Goal: Information Seeking & Learning: Understand process/instructions

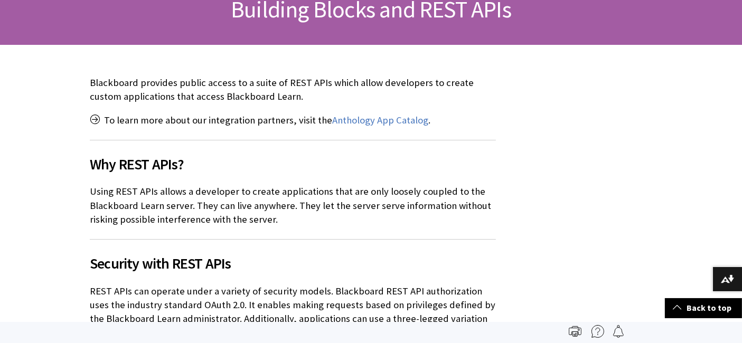
scroll to position [1271, 0]
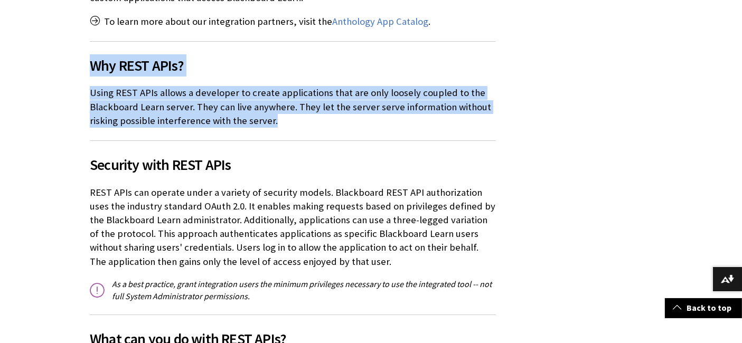
scroll to position [293, 0]
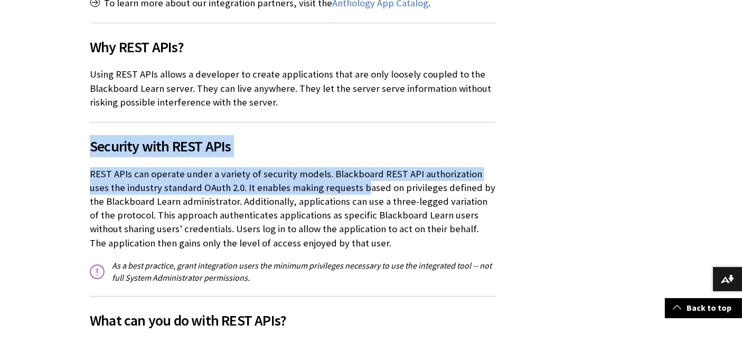
drag, startPoint x: 87, startPoint y: 139, endPoint x: 336, endPoint y: 194, distance: 255.3
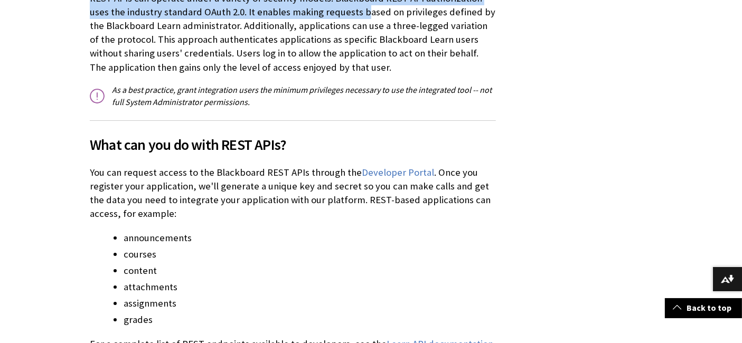
scroll to position [528, 0]
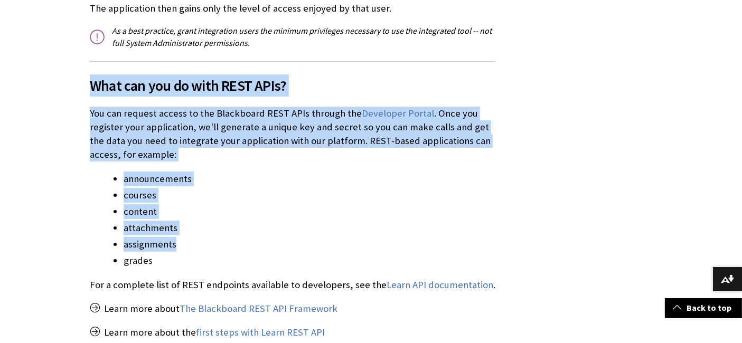
drag, startPoint x: 102, startPoint y: 91, endPoint x: 530, endPoint y: 246, distance: 454.9
click at [530, 246] on div "Anthology App Catalog . courses ." at bounding box center [371, 228] width 584 height 1071
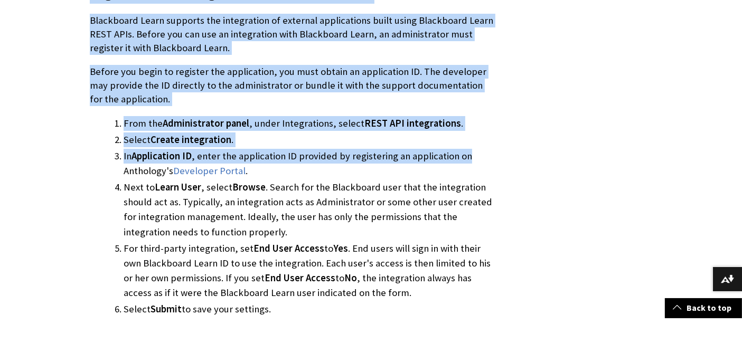
scroll to position [939, 0]
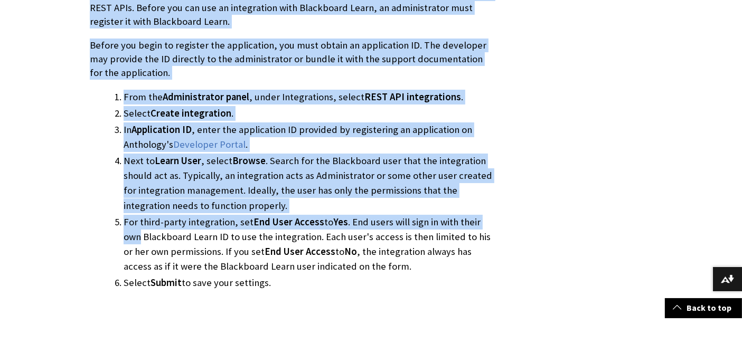
drag, startPoint x: 87, startPoint y: 87, endPoint x: 573, endPoint y: 223, distance: 504.6
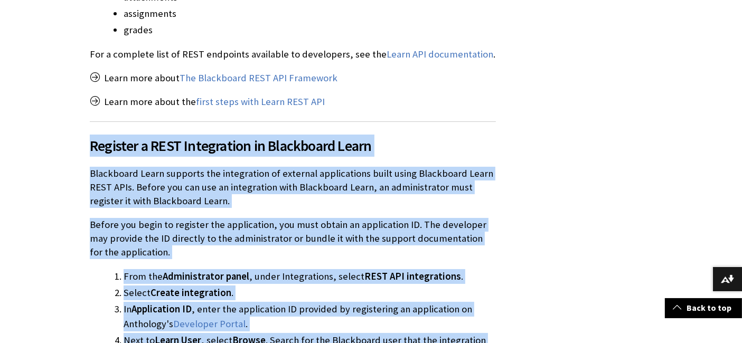
scroll to position [763, 0]
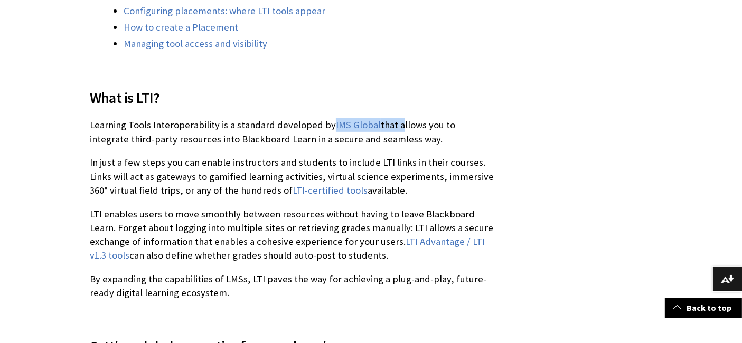
scroll to position [469, 0]
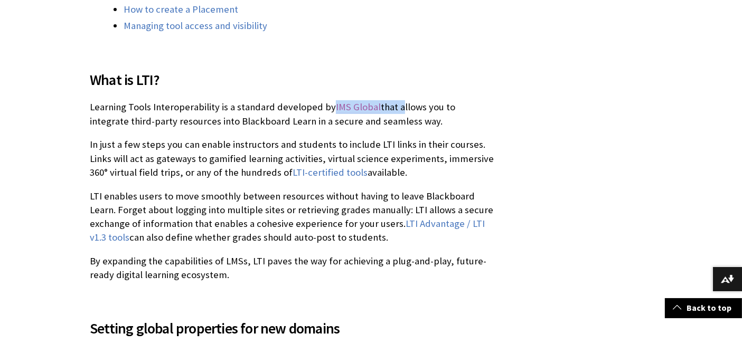
click at [336, 101] on link "IMS Global" at bounding box center [358, 107] width 45 height 13
click at [187, 111] on p "Learning Tools Interoperability is a standard developed by IMS Global that allo…" at bounding box center [293, 113] width 406 height 27
drag, startPoint x: 222, startPoint y: 107, endPoint x: 302, endPoint y: 109, distance: 79.3
click at [302, 109] on p "Learning Tools Interoperability is a standard developed by IMS Global that allo…" at bounding box center [293, 113] width 406 height 27
click at [320, 123] on p "Learning Tools Interoperability is a standard developed by IMS Global that allo…" at bounding box center [293, 113] width 406 height 27
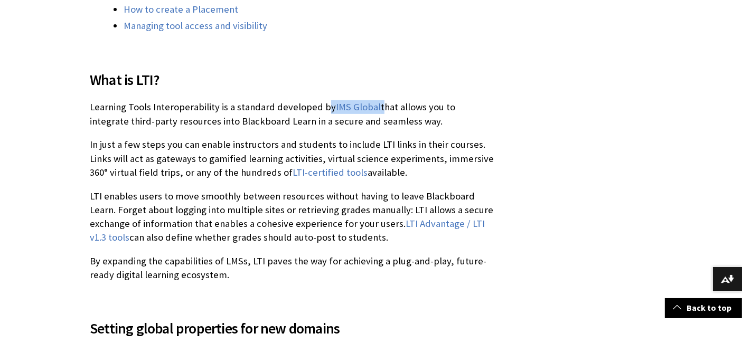
drag, startPoint x: 318, startPoint y: 101, endPoint x: 370, endPoint y: 102, distance: 51.8
click at [370, 102] on p "Learning Tools Interoperability is a standard developed by IMS Global that allo…" at bounding box center [293, 113] width 406 height 27
click at [417, 124] on p "Learning Tools Interoperability is a standard developed by IMS Global that allo…" at bounding box center [293, 113] width 406 height 27
drag, startPoint x: 390, startPoint y: 108, endPoint x: 425, endPoint y: 110, distance: 34.9
click at [423, 109] on p "Learning Tools Interoperability is a standard developed by IMS Global that allo…" at bounding box center [293, 113] width 406 height 27
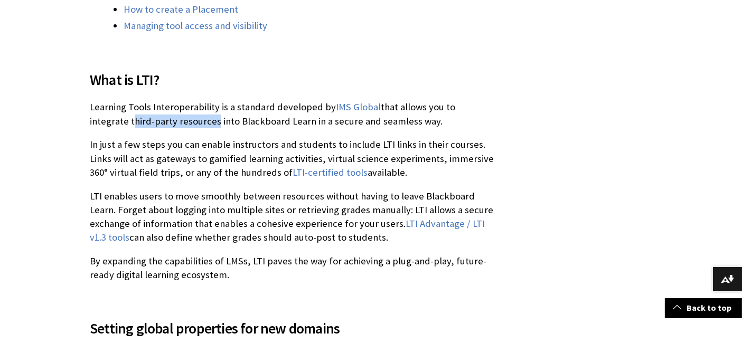
drag, startPoint x: 137, startPoint y: 121, endPoint x: 168, endPoint y: 123, distance: 31.7
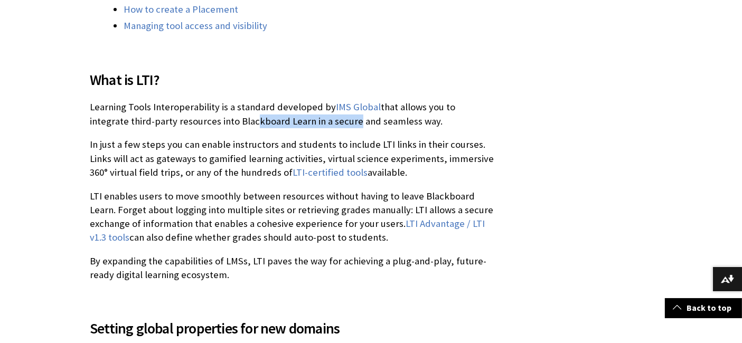
drag, startPoint x: 205, startPoint y: 118, endPoint x: 304, endPoint y: 117, distance: 98.8
click at [304, 117] on p "Learning Tools Interoperability is a standard developed by IMS Global that allo…" at bounding box center [293, 113] width 406 height 27
click at [301, 128] on div "What is LTI? Learning Tools Interoperability is a standard developed by IMS Glo…" at bounding box center [293, 169] width 406 height 227
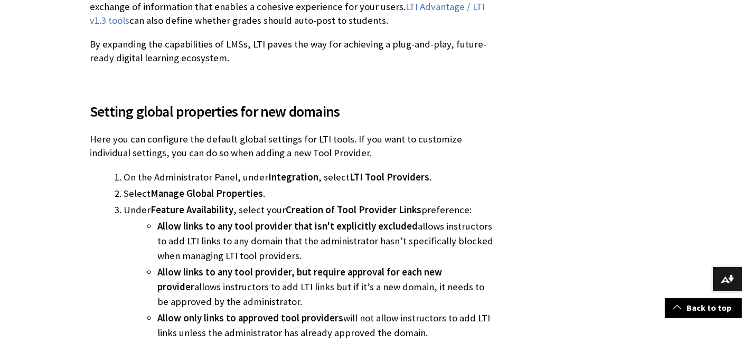
scroll to position [704, 0]
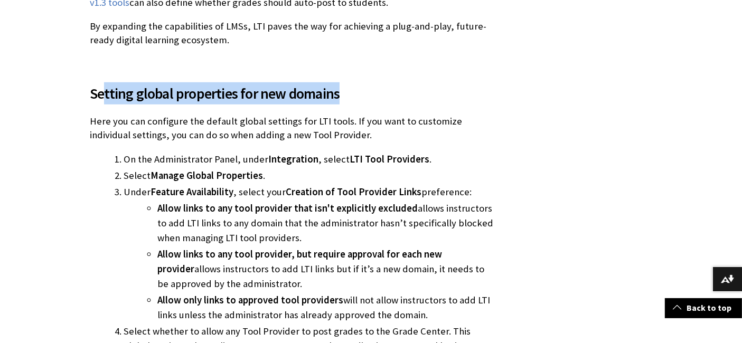
drag, startPoint x: 98, startPoint y: 97, endPoint x: 362, endPoint y: 97, distance: 264.1
click at [356, 96] on span "Setting global properties for new domains" at bounding box center [293, 93] width 406 height 22
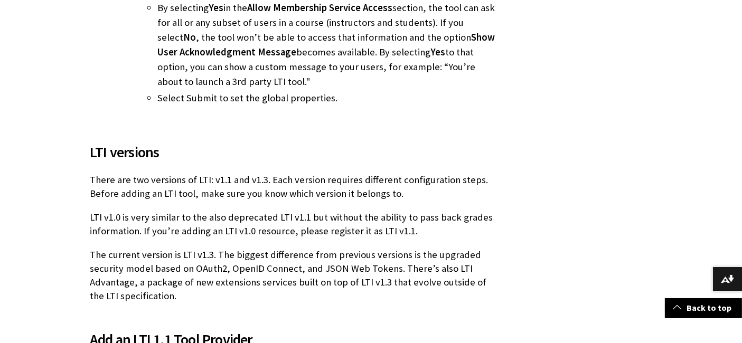
scroll to position [1349, 0]
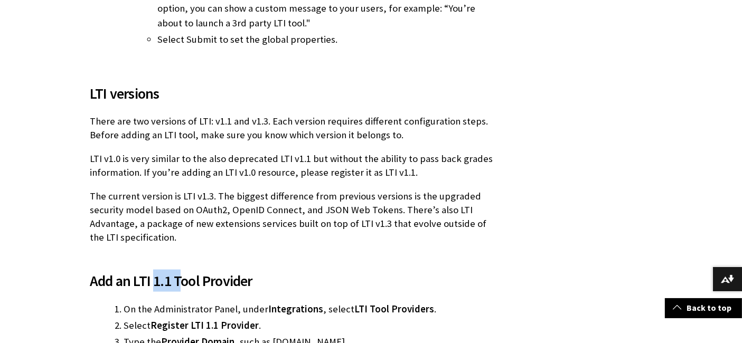
drag, startPoint x: 147, startPoint y: 238, endPoint x: 180, endPoint y: 222, distance: 35.9
click at [174, 270] on span "Add an LTI 1.1 Tool Provider" at bounding box center [293, 281] width 406 height 22
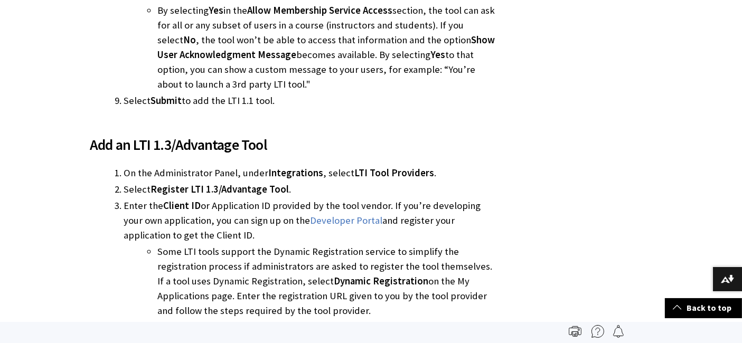
scroll to position [2113, 0]
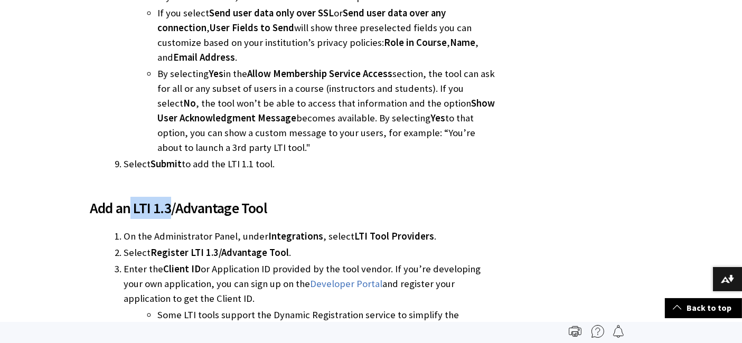
drag, startPoint x: 126, startPoint y: 117, endPoint x: 167, endPoint y: 124, distance: 41.9
click at [167, 197] on span "Add an LTI 1.3/Advantage Tool" at bounding box center [293, 208] width 406 height 22
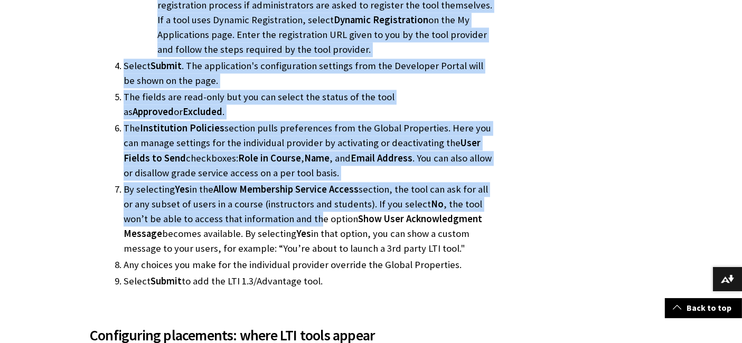
scroll to position [2464, 0]
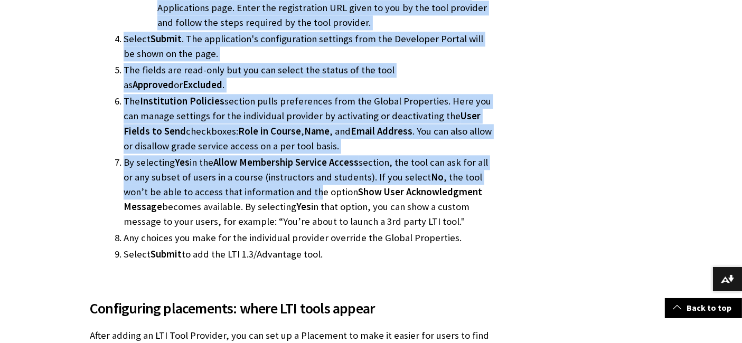
drag, startPoint x: 86, startPoint y: 63, endPoint x: 342, endPoint y: 156, distance: 272.5
click at [342, 156] on div "Add an LTI 1.3/Advantage Tool On the Administrator Panel, under Integrations , …" at bounding box center [293, 47] width 406 height 429
drag, startPoint x: 351, startPoint y: 161, endPoint x: 358, endPoint y: 161, distance: 6.9
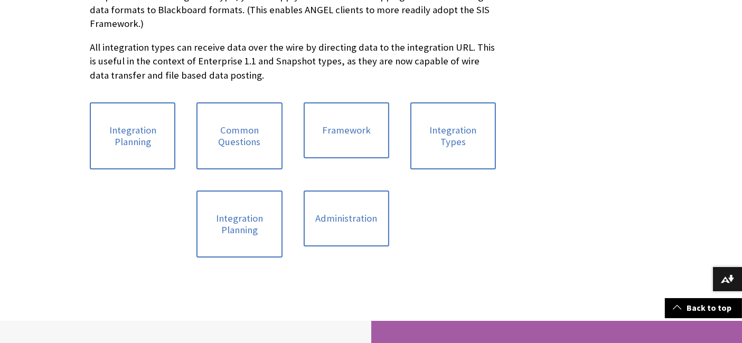
scroll to position [587, 0]
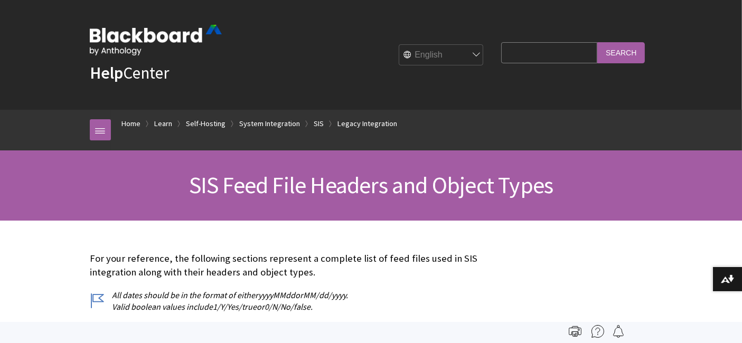
scroll to position [1684, 0]
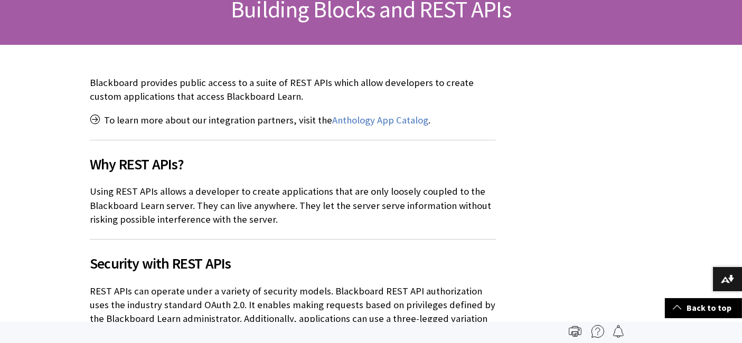
scroll to position [1271, 0]
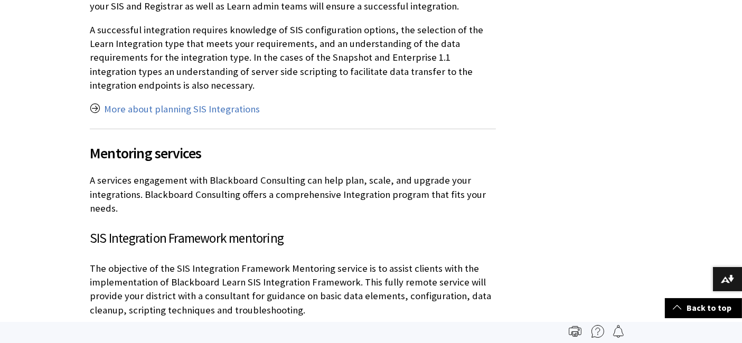
scroll to position [587, 0]
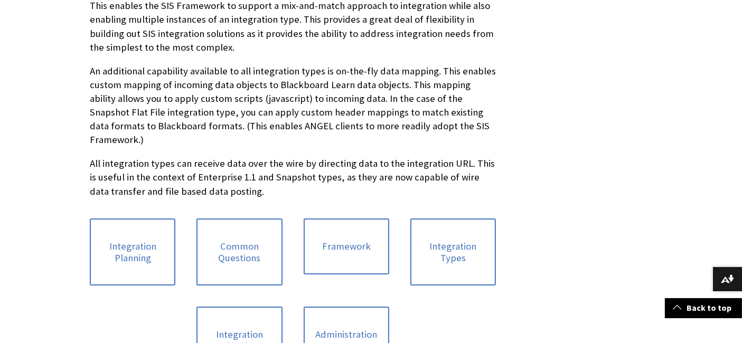
scroll to position [469, 0]
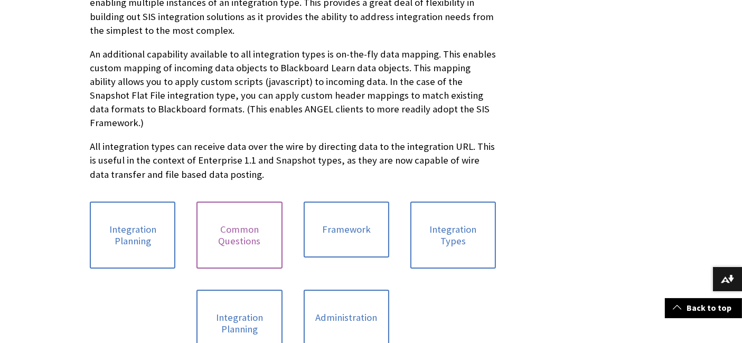
click at [233, 202] on link "Common Questions" at bounding box center [239, 235] width 86 height 67
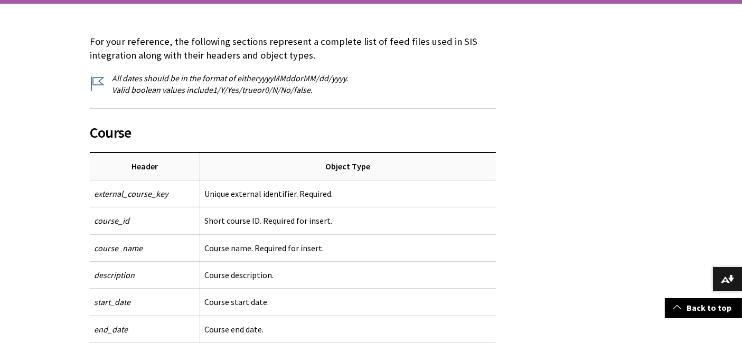
scroll to position [234, 0]
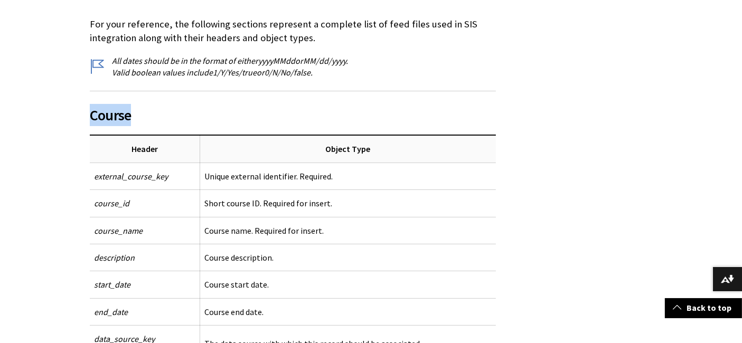
drag, startPoint x: 87, startPoint y: 115, endPoint x: 219, endPoint y: 112, distance: 132.1
click at [219, 112] on span "Course" at bounding box center [293, 115] width 406 height 22
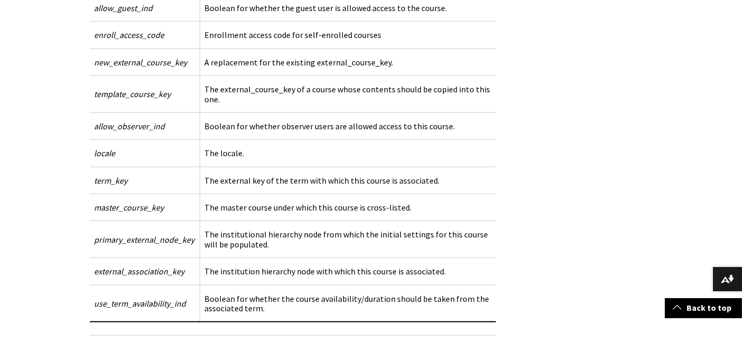
scroll to position [1174, 0]
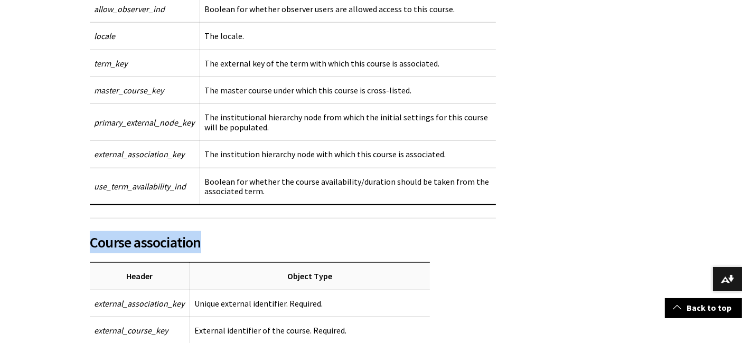
drag, startPoint x: 124, startPoint y: 217, endPoint x: 304, endPoint y: 215, distance: 180.1
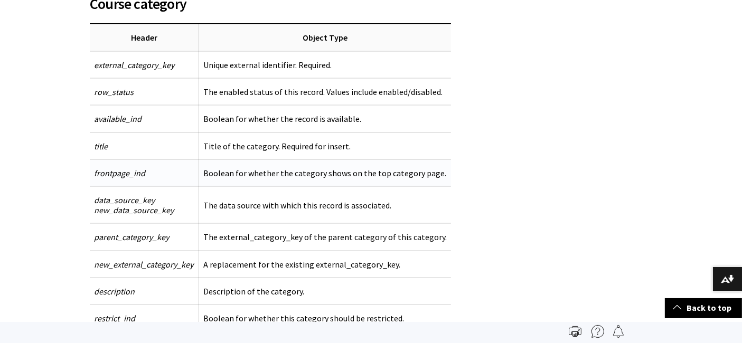
scroll to position [1584, 0]
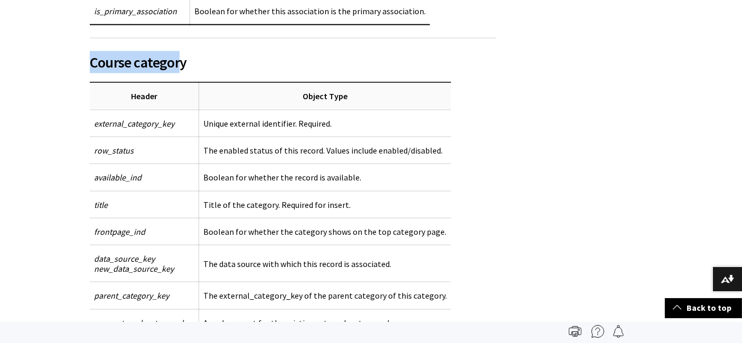
drag, startPoint x: 87, startPoint y: 35, endPoint x: 281, endPoint y: 46, distance: 194.1
click at [277, 51] on span "Course category" at bounding box center [293, 62] width 406 height 22
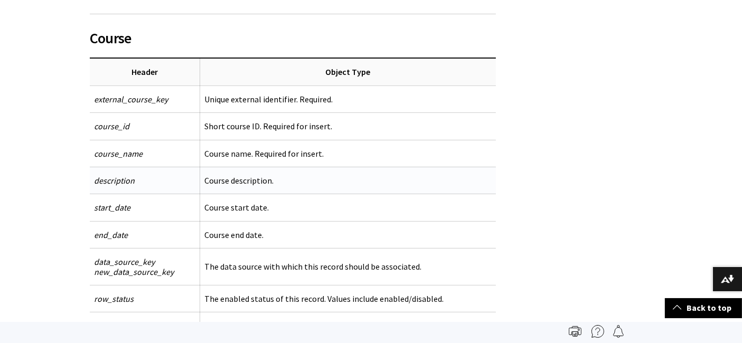
scroll to position [293, 0]
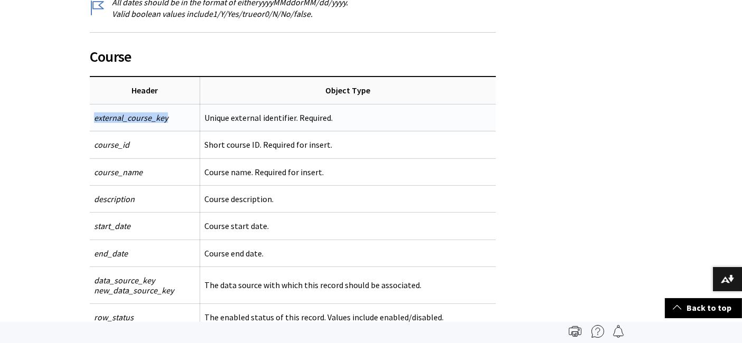
drag, startPoint x: 88, startPoint y: 118, endPoint x: 170, endPoint y: 114, distance: 82.0
click at [170, 114] on td "external_course_key" at bounding box center [145, 117] width 110 height 27
click at [170, 127] on td "external_course_key" at bounding box center [145, 117] width 110 height 27
drag, startPoint x: 172, startPoint y: 118, endPoint x: 96, endPoint y: 117, distance: 76.1
click at [96, 117] on td "external_course_key" at bounding box center [145, 117] width 110 height 27
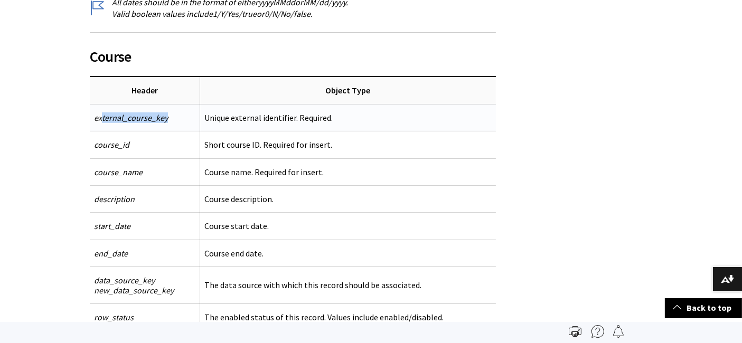
click at [95, 118] on span "external_course_key" at bounding box center [131, 117] width 74 height 11
click at [90, 119] on td "external_course_key" at bounding box center [145, 117] width 110 height 27
click at [128, 120] on span "external_course_key" at bounding box center [131, 117] width 74 height 11
drag, startPoint x: 167, startPoint y: 115, endPoint x: 91, endPoint y: 123, distance: 76.4
click at [91, 123] on td "external_course_key" at bounding box center [145, 117] width 110 height 27
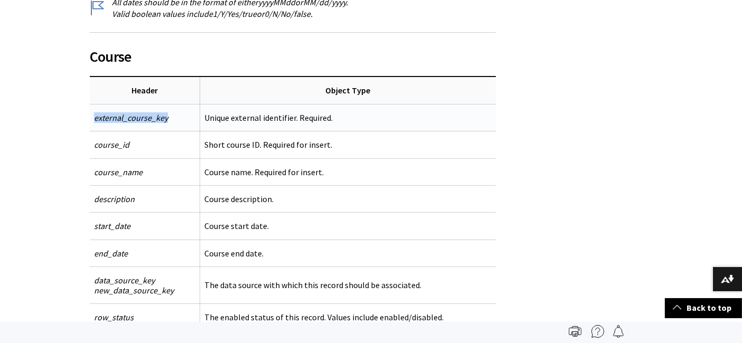
copy span "external_course_key"
click at [144, 141] on td "course_id" at bounding box center [145, 145] width 110 height 27
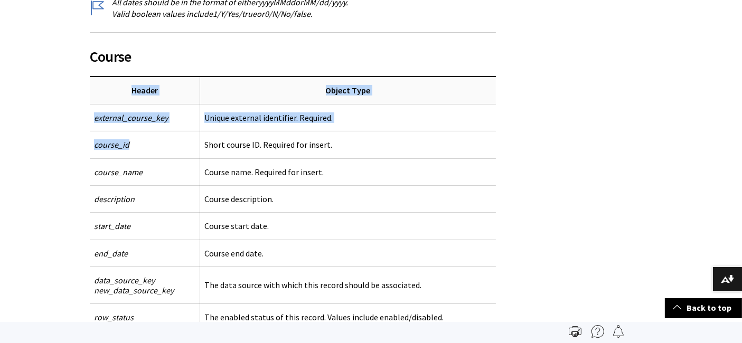
drag, startPoint x: 134, startPoint y: 142, endPoint x: 82, endPoint y: 142, distance: 52.3
click at [123, 145] on span "course_id" at bounding box center [111, 144] width 35 height 11
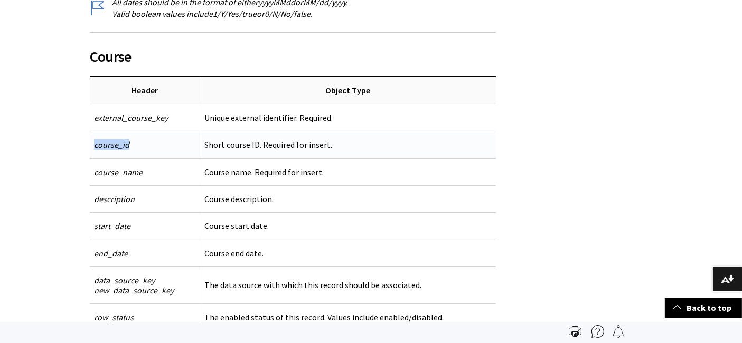
drag, startPoint x: 128, startPoint y: 145, endPoint x: 90, endPoint y: 146, distance: 37.5
click at [90, 146] on td "course_id" at bounding box center [145, 145] width 110 height 27
copy span "course_id"
drag, startPoint x: 154, startPoint y: 174, endPoint x: 149, endPoint y: 171, distance: 5.7
click at [154, 174] on td "course_name" at bounding box center [145, 171] width 110 height 27
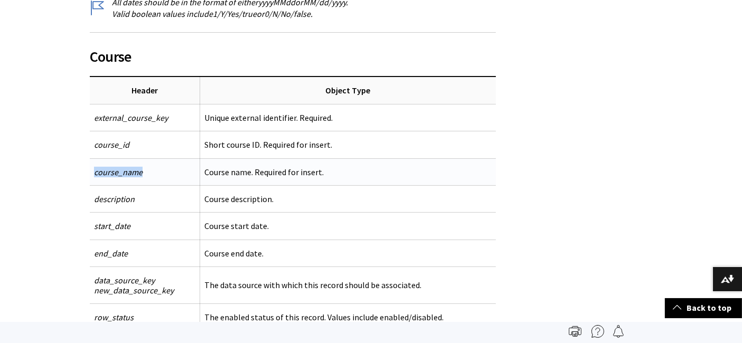
drag, startPoint x: 148, startPoint y: 171, endPoint x: 90, endPoint y: 174, distance: 58.2
click at [90, 174] on td "course_name" at bounding box center [145, 171] width 110 height 27
copy span "course_name"
click at [131, 198] on td "description" at bounding box center [145, 198] width 110 height 27
drag, startPoint x: 143, startPoint y: 198, endPoint x: 87, endPoint y: 199, distance: 56.0
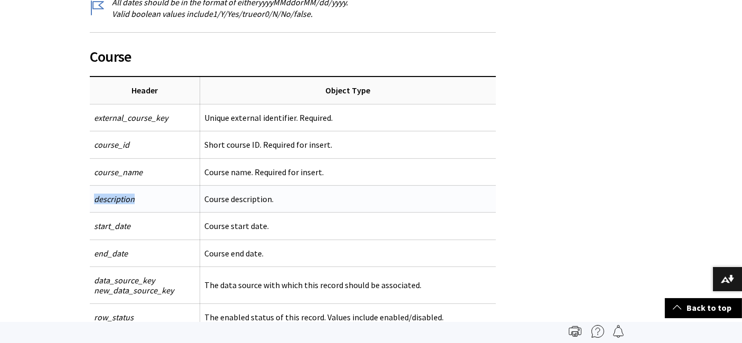
click at [90, 199] on td "description" at bounding box center [145, 198] width 110 height 27
copy span "description"
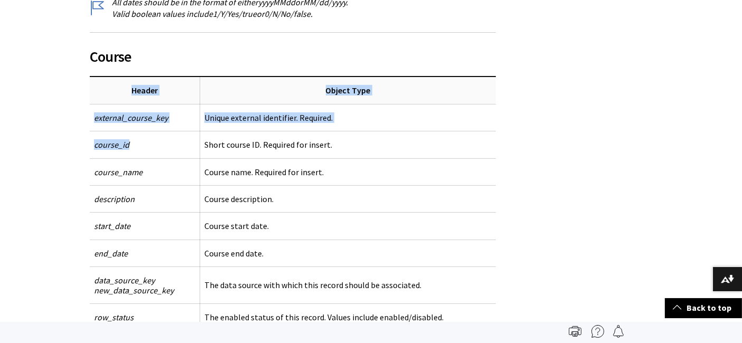
drag, startPoint x: 161, startPoint y: 143, endPoint x: 77, endPoint y: 138, distance: 84.1
click at [94, 142] on span "course_id" at bounding box center [111, 144] width 35 height 11
drag, startPoint x: 149, startPoint y: 145, endPoint x: 78, endPoint y: 145, distance: 70.8
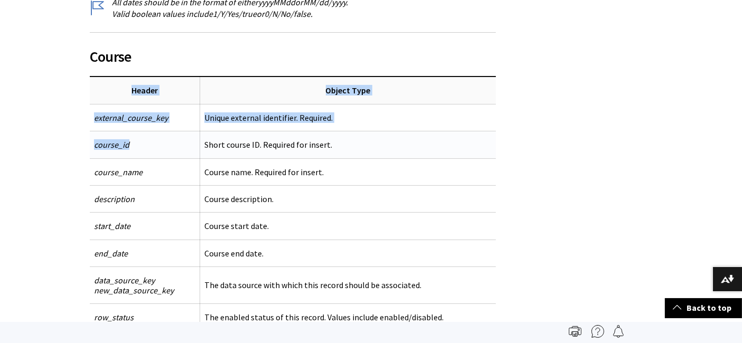
click at [132, 146] on td "course_id" at bounding box center [145, 145] width 110 height 27
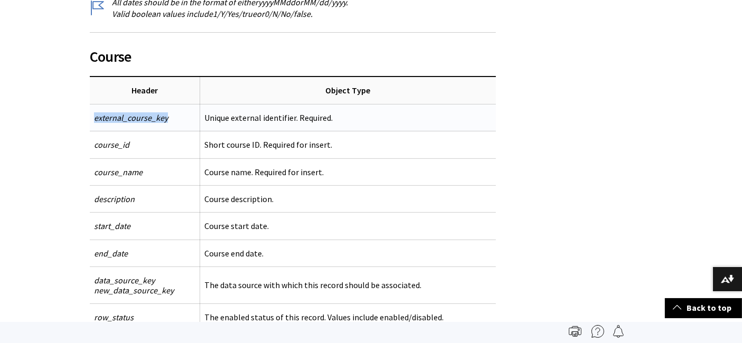
drag, startPoint x: 88, startPoint y: 116, endPoint x: 168, endPoint y: 119, distance: 80.9
click at [168, 119] on td "external_course_key" at bounding box center [145, 117] width 110 height 27
drag, startPoint x: 293, startPoint y: 116, endPoint x: 357, endPoint y: 116, distance: 63.9
click at [357, 116] on td "Unique external identifier. Required." at bounding box center [348, 117] width 296 height 27
click at [359, 118] on td "Unique external identifier. Required." at bounding box center [348, 117] width 296 height 27
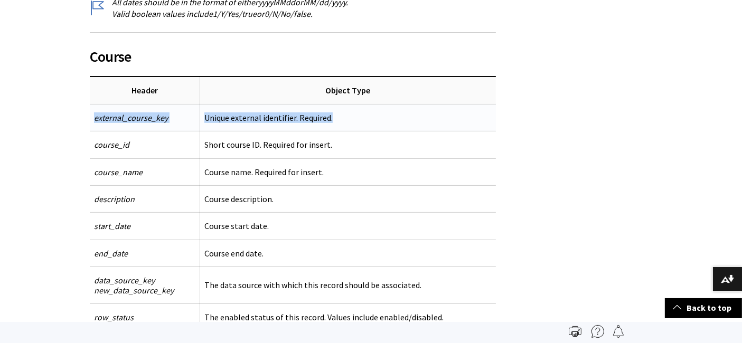
drag, startPoint x: 392, startPoint y: 116, endPoint x: 88, endPoint y: 115, distance: 304.2
click at [90, 115] on tr "external_course_key Unique external identifier. Required." at bounding box center [293, 117] width 406 height 27
click at [132, 132] on td "course_id" at bounding box center [145, 145] width 110 height 27
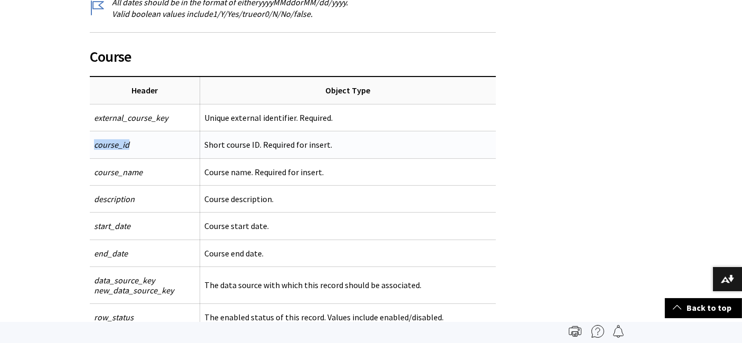
drag, startPoint x: 89, startPoint y: 145, endPoint x: 131, endPoint y: 144, distance: 41.7
click at [131, 144] on td "course_id" at bounding box center [145, 145] width 110 height 27
click at [268, 143] on td "Short course ID. Required for insert." at bounding box center [348, 145] width 296 height 27
drag, startPoint x: 256, startPoint y: 143, endPoint x: 339, endPoint y: 143, distance: 83.4
click at [339, 143] on td "Short course ID. Required for insert." at bounding box center [348, 145] width 296 height 27
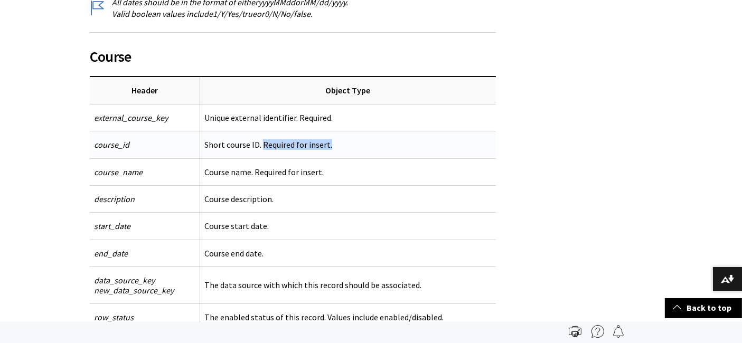
click at [341, 143] on td "Short course ID. Required for insert." at bounding box center [348, 145] width 296 height 27
drag, startPoint x: 333, startPoint y: 143, endPoint x: 253, endPoint y: 147, distance: 79.8
click at [254, 146] on td "Short course ID. Required for insert." at bounding box center [348, 145] width 296 height 27
click at [155, 143] on td "course_id" at bounding box center [145, 145] width 110 height 27
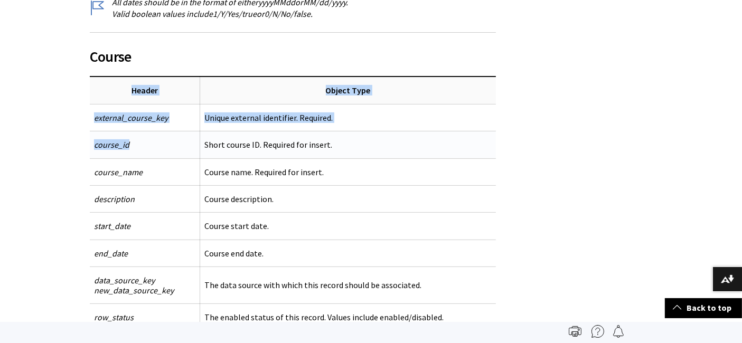
drag, startPoint x: 81, startPoint y: 144, endPoint x: 193, endPoint y: 144, distance: 111.4
click at [200, 156] on td "Short course ID. Required for insert." at bounding box center [348, 145] width 296 height 27
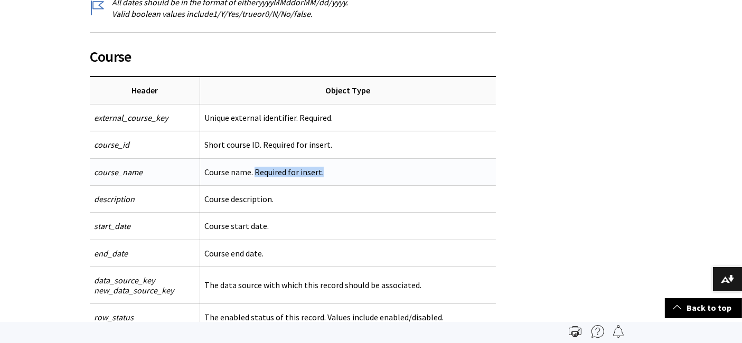
drag, startPoint x: 317, startPoint y: 170, endPoint x: 249, endPoint y: 168, distance: 68.1
click at [249, 168] on td "Course name. Required for insert." at bounding box center [348, 171] width 296 height 27
drag, startPoint x: 162, startPoint y: 171, endPoint x: 91, endPoint y: 171, distance: 71.3
click at [91, 171] on td "course_name" at bounding box center [145, 171] width 110 height 27
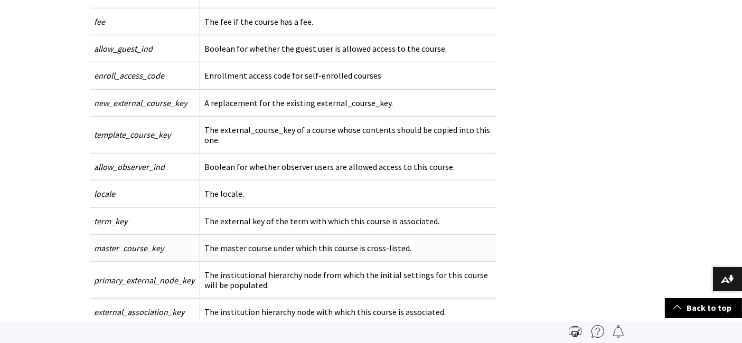
scroll to position [997, 0]
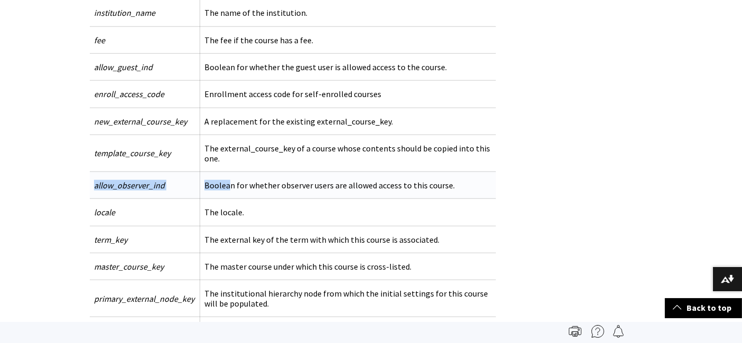
drag, startPoint x: 89, startPoint y: 160, endPoint x: 229, endPoint y: 153, distance: 140.1
click at [233, 172] on tr "allow_observer_ind Boolean for whether observer users are allowed access to thi…" at bounding box center [293, 185] width 406 height 27
click at [160, 139] on td "template_course_key" at bounding box center [145, 153] width 110 height 37
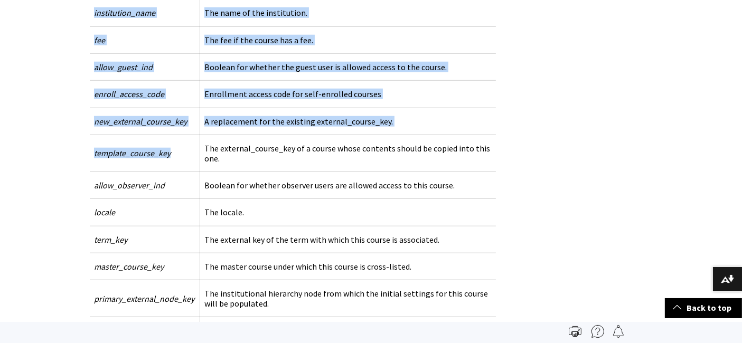
drag, startPoint x: 163, startPoint y: 135, endPoint x: 78, endPoint y: 135, distance: 84.5
click at [90, 115] on td "new_external_course_key" at bounding box center [145, 121] width 110 height 27
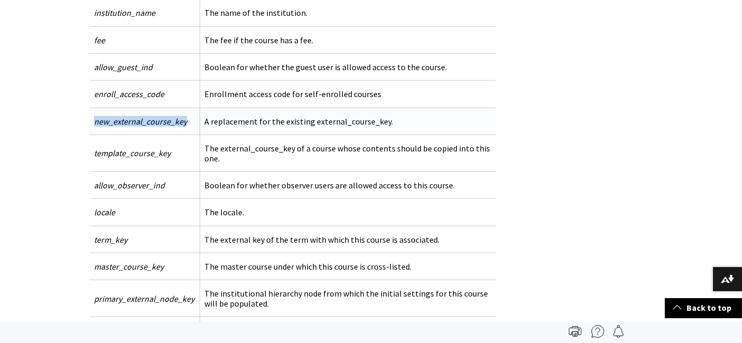
drag, startPoint x: 90, startPoint y: 108, endPoint x: 182, endPoint y: 102, distance: 92.6
click at [182, 108] on td "new_external_course_key" at bounding box center [145, 121] width 110 height 27
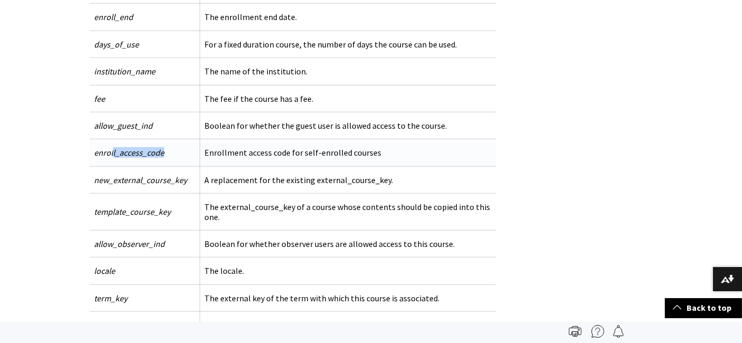
drag, startPoint x: 163, startPoint y: 139, endPoint x: 107, endPoint y: 140, distance: 56.0
click at [107, 140] on td "enroll_access_code" at bounding box center [145, 152] width 110 height 27
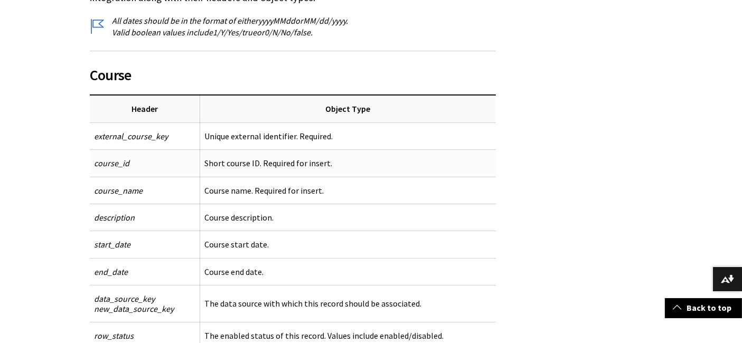
scroll to position [293, 0]
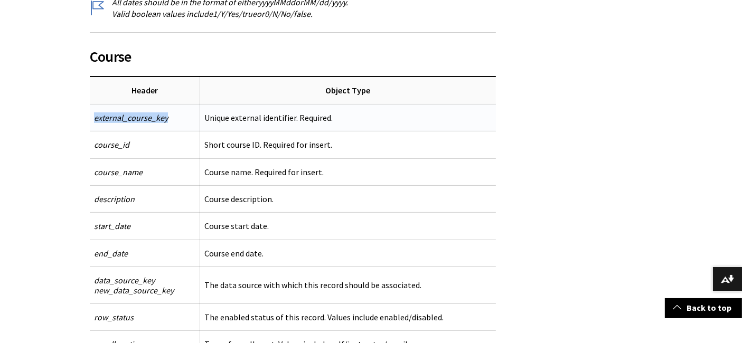
drag, startPoint x: 168, startPoint y: 116, endPoint x: 86, endPoint y: 117, distance: 82.9
click at [90, 117] on td "external_course_key" at bounding box center [145, 117] width 110 height 27
copy span "external_course_key"
drag, startPoint x: 349, startPoint y: 141, endPoint x: 256, endPoint y: 147, distance: 92.6
click at [256, 147] on td "Short course ID. Required for insert." at bounding box center [348, 145] width 296 height 27
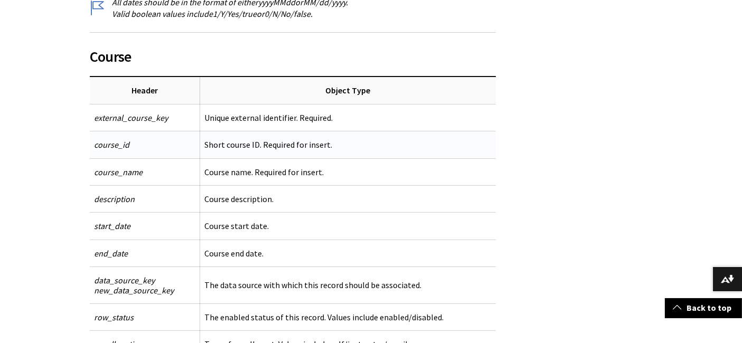
click at [150, 144] on td "course_id" at bounding box center [145, 145] width 110 height 27
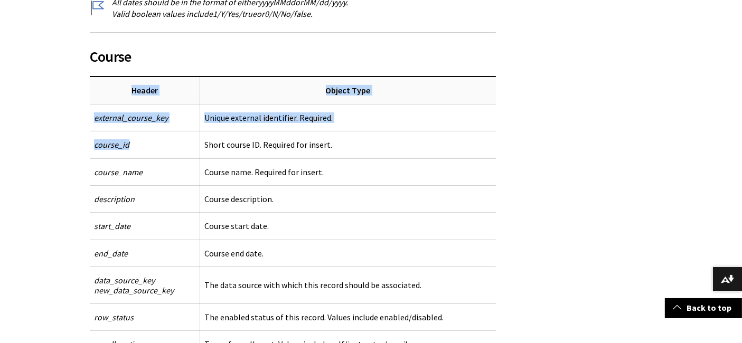
drag, startPoint x: 147, startPoint y: 144, endPoint x: 65, endPoint y: 142, distance: 81.9
click at [120, 144] on span "course_id" at bounding box center [111, 144] width 35 height 11
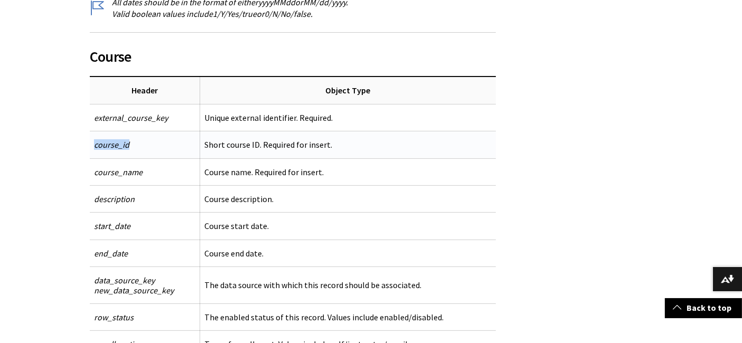
drag, startPoint x: 131, startPoint y: 145, endPoint x: 89, endPoint y: 145, distance: 42.3
click at [90, 145] on td "course_id" at bounding box center [145, 145] width 110 height 27
copy span "course_id"
drag, startPoint x: 152, startPoint y: 170, endPoint x: 89, endPoint y: 173, distance: 63.4
click at [90, 173] on td "course_name" at bounding box center [145, 171] width 110 height 27
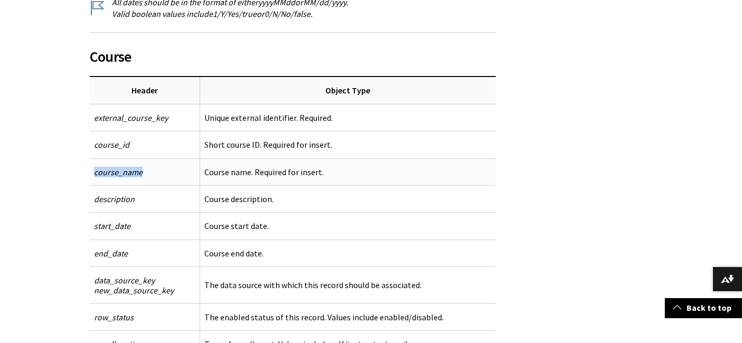
copy span "course_name"
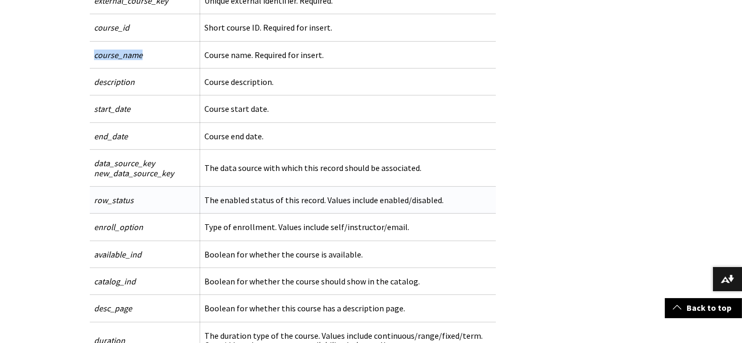
scroll to position [469, 0]
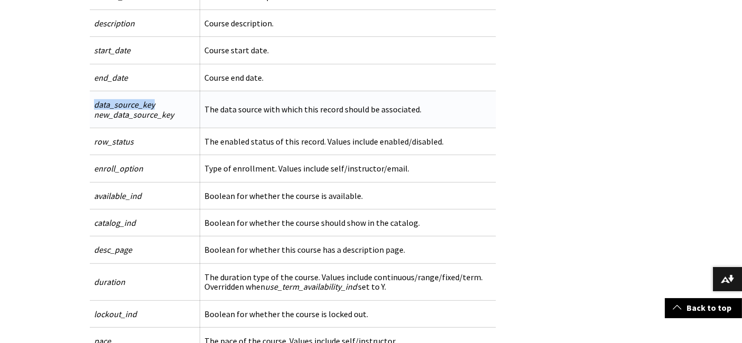
drag, startPoint x: 90, startPoint y: 105, endPoint x: 163, endPoint y: 105, distance: 72.9
click at [163, 104] on td "data_source_key new_data_source_key" at bounding box center [145, 109] width 110 height 37
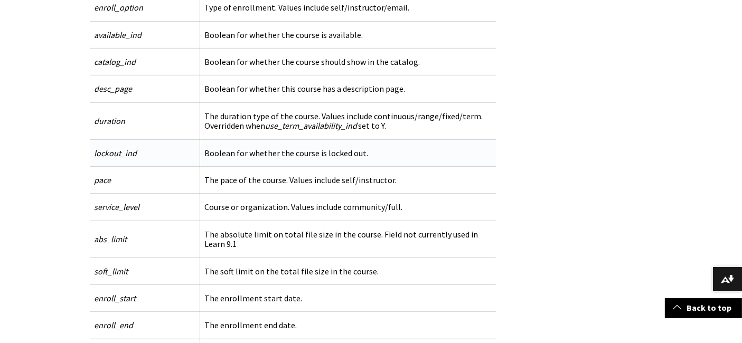
scroll to position [645, 0]
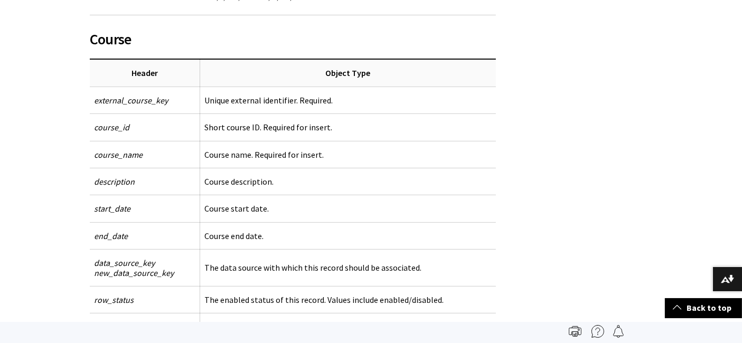
scroll to position [293, 0]
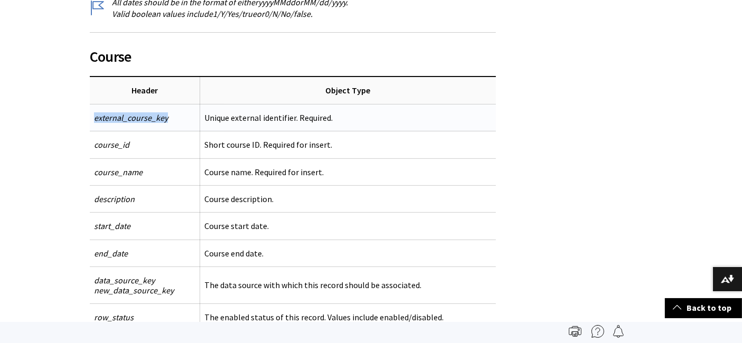
drag, startPoint x: 89, startPoint y: 118, endPoint x: 166, endPoint y: 117, distance: 77.6
click at [166, 117] on td "external_course_key" at bounding box center [145, 117] width 110 height 27
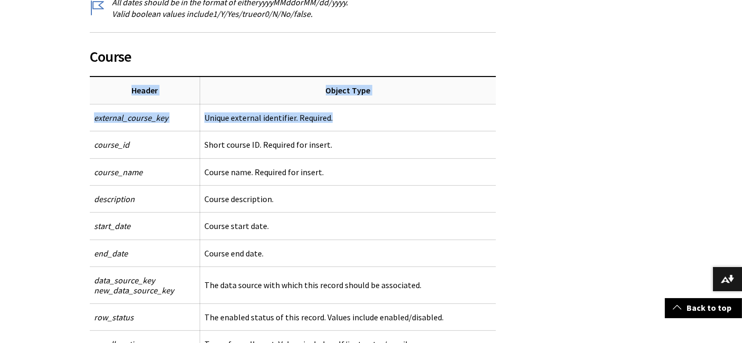
drag, startPoint x: 366, startPoint y: 111, endPoint x: 69, endPoint y: 124, distance: 297.1
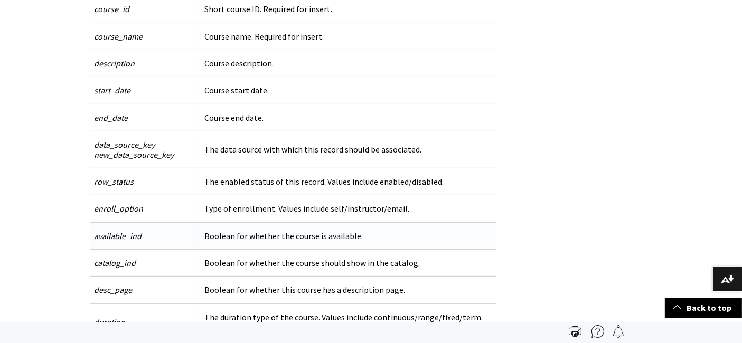
scroll to position [410, 0]
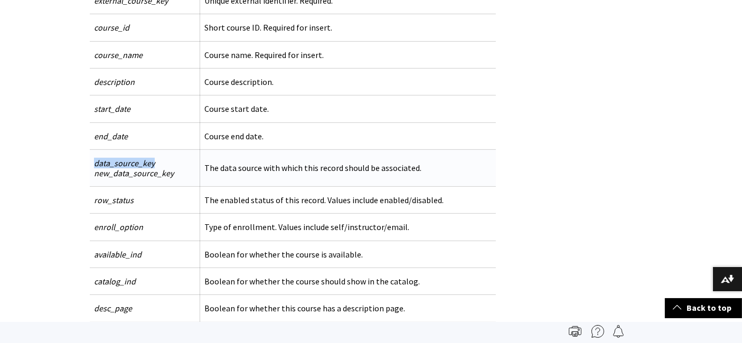
drag, startPoint x: 153, startPoint y: 161, endPoint x: 90, endPoint y: 161, distance: 62.3
click at [90, 161] on td "data_source_key new_data_source_key" at bounding box center [145, 168] width 110 height 37
copy span "data_source_key"
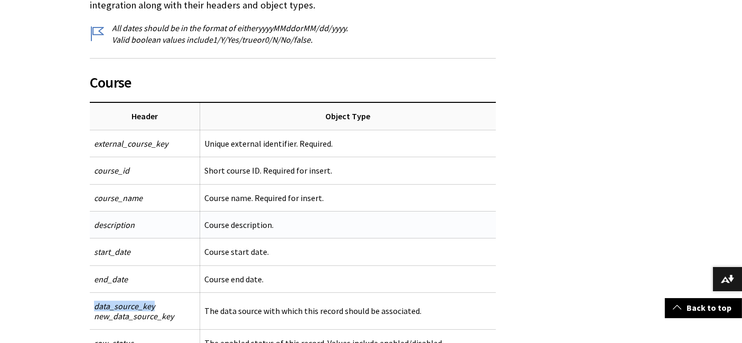
scroll to position [293, 0]
